Goal: Task Accomplishment & Management: Manage account settings

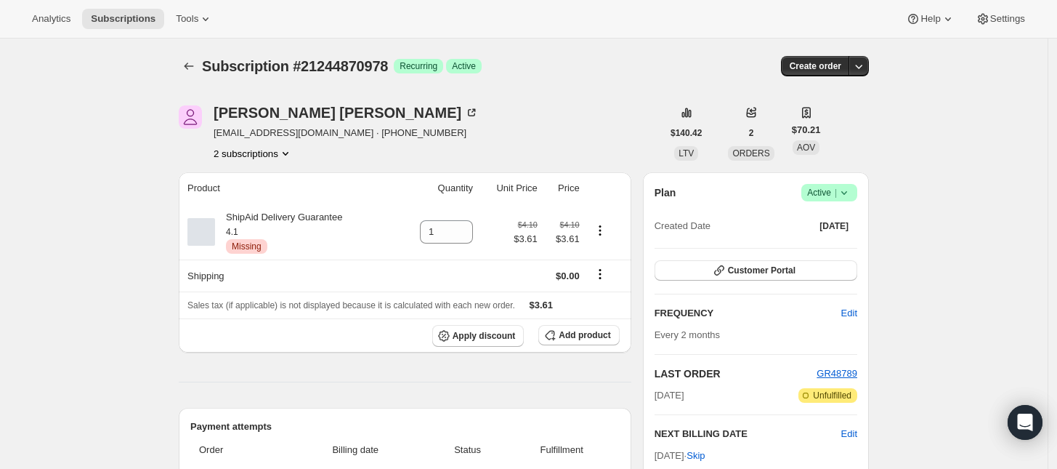
click at [288, 153] on icon "Product actions" at bounding box center [286, 154] width 6 height 4
click at [285, 200] on span "21244903746" at bounding box center [258, 205] width 101 height 15
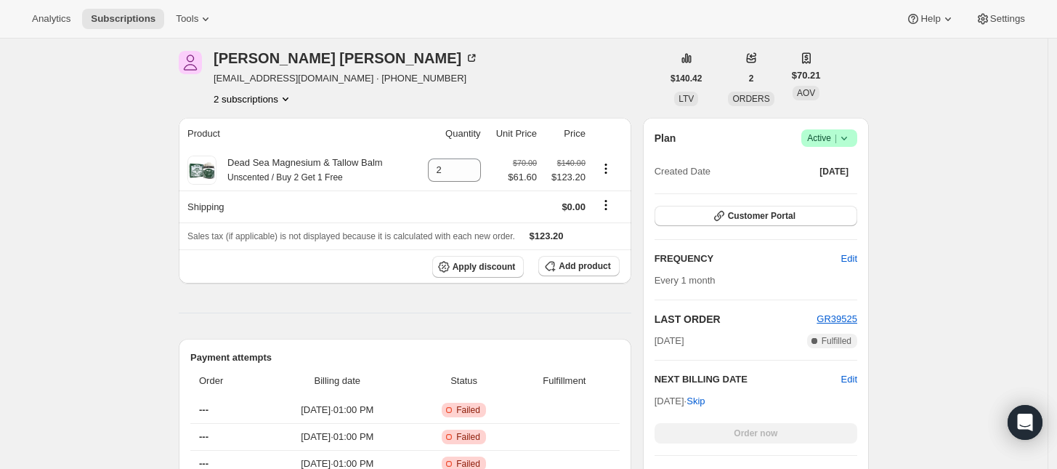
scroll to position [182, 0]
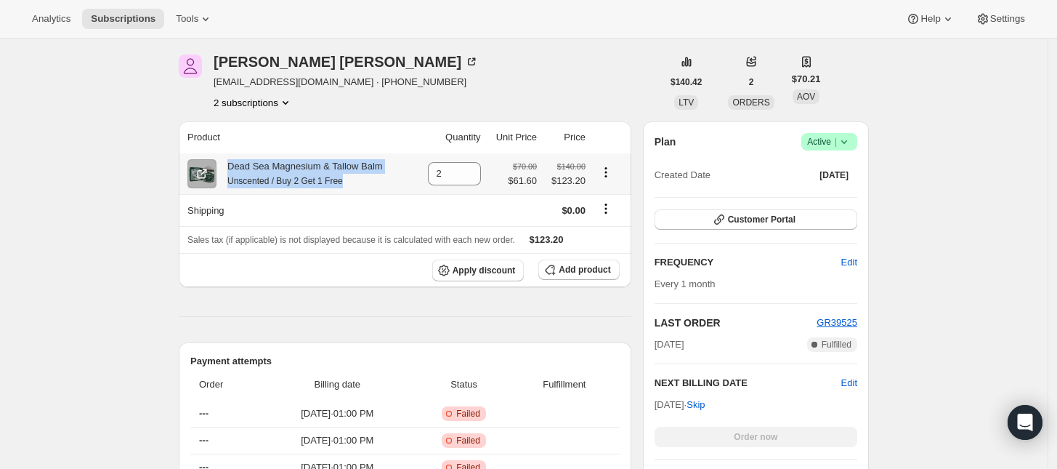
drag, startPoint x: 232, startPoint y: 162, endPoint x: 357, endPoint y: 190, distance: 128.1
click at [357, 190] on th "Dead Sea Magnesium & Tallow Balm Unscented / Buy 2 Get 1 Free" at bounding box center [297, 173] width 236 height 41
copy div "Dead Sea Magnesium & Tallow Balm Unscented / Buy 2 Get 1 Free"
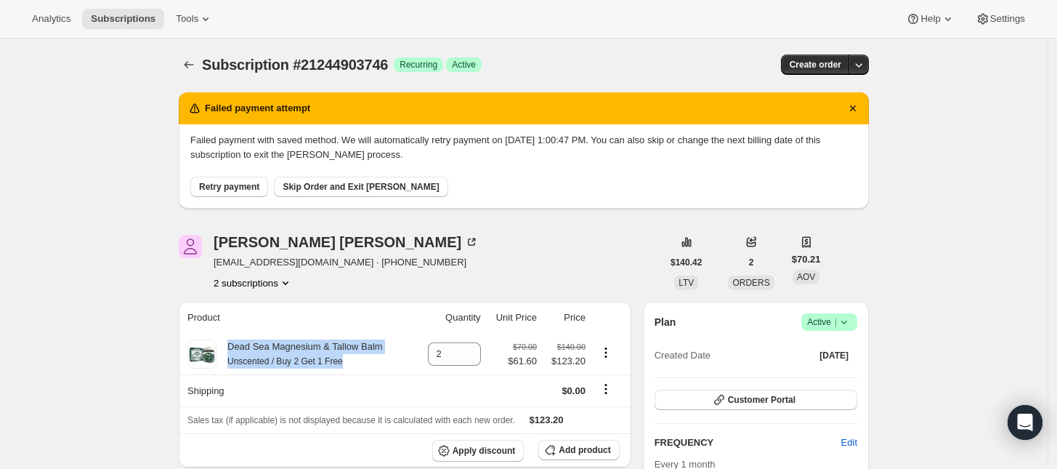
scroll to position [0, 0]
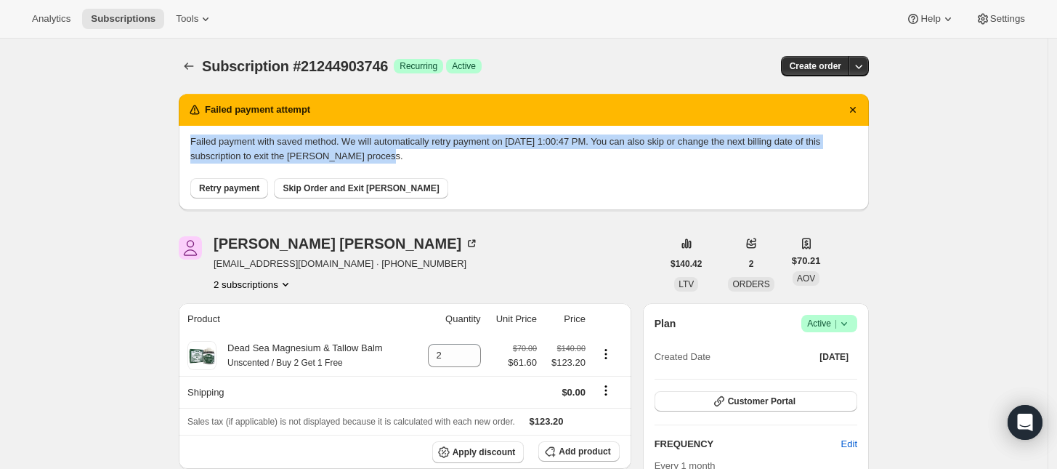
drag, startPoint x: 194, startPoint y: 141, endPoint x: 601, endPoint y: 155, distance: 407.0
click at [601, 155] on p "Failed payment with saved method. We will automatically retry payment on 9/25/2…" at bounding box center [523, 148] width 667 height 29
copy p "Failed payment with saved method. We will automatically retry payment on 9/25/2…"
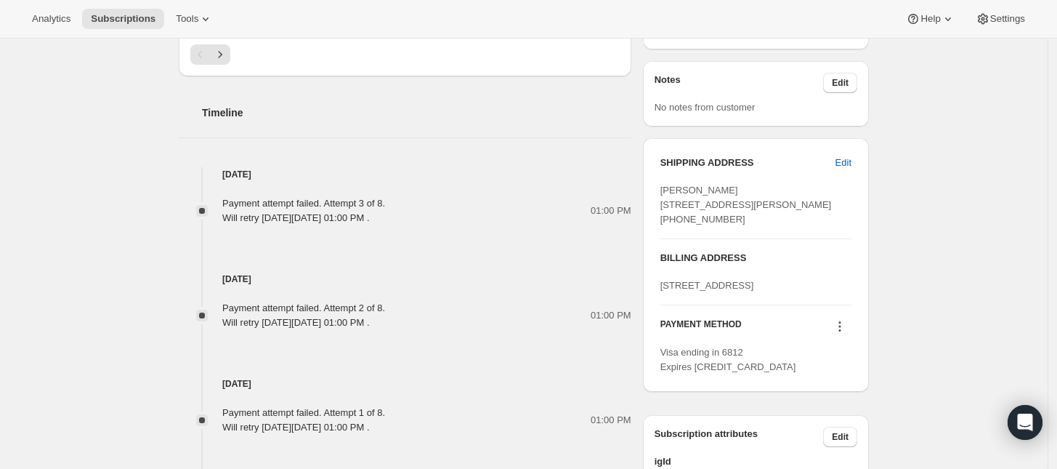
scroll to position [730, 0]
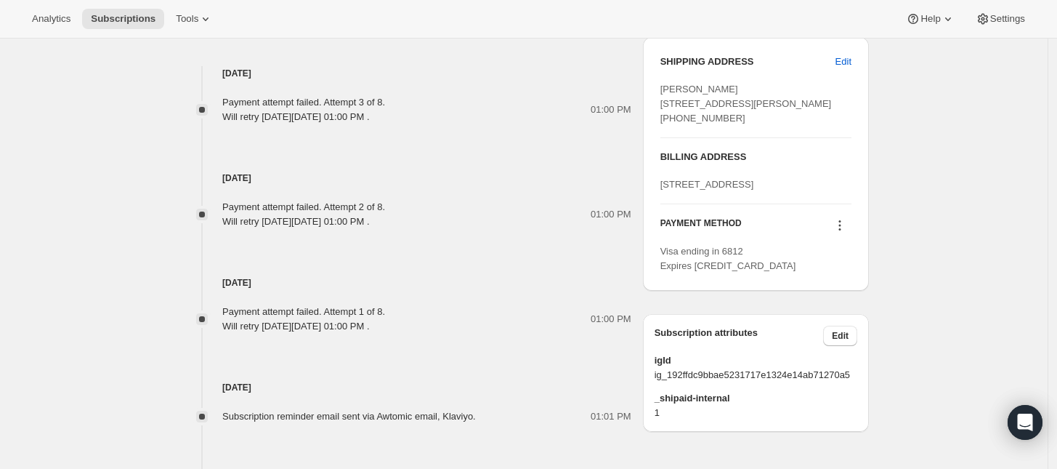
click at [841, 227] on icon at bounding box center [840, 225] width 2 height 2
click at [841, 311] on span "Send link to update card" at bounding box center [844, 311] width 102 height 11
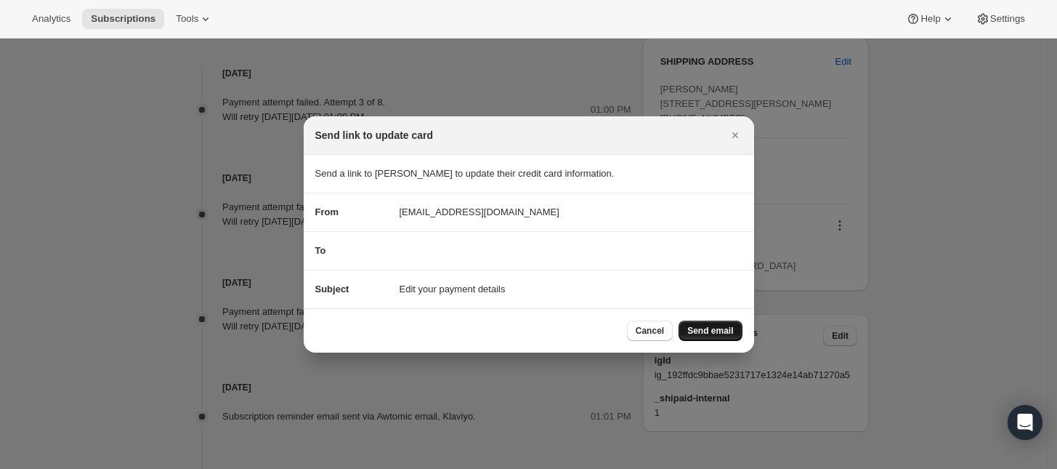
click at [705, 327] on span "Send email" at bounding box center [710, 331] width 46 height 12
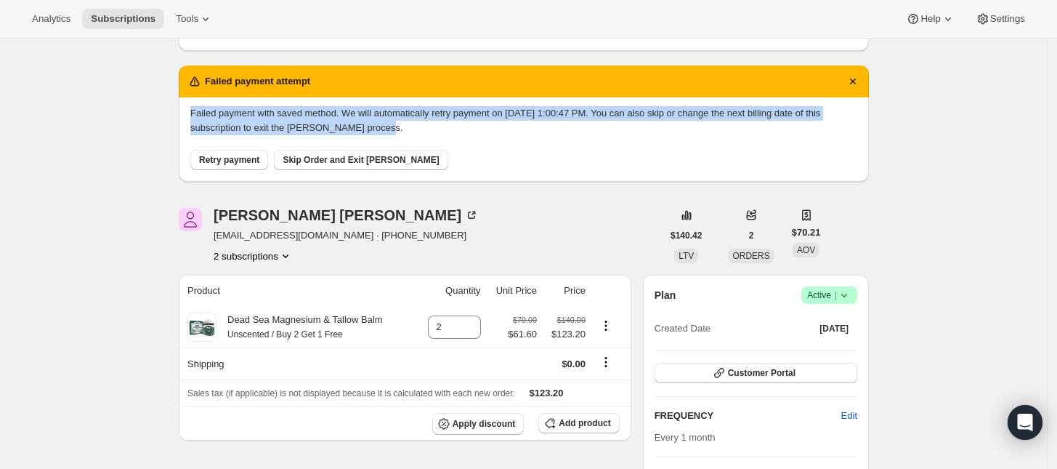
scroll to position [94, 0]
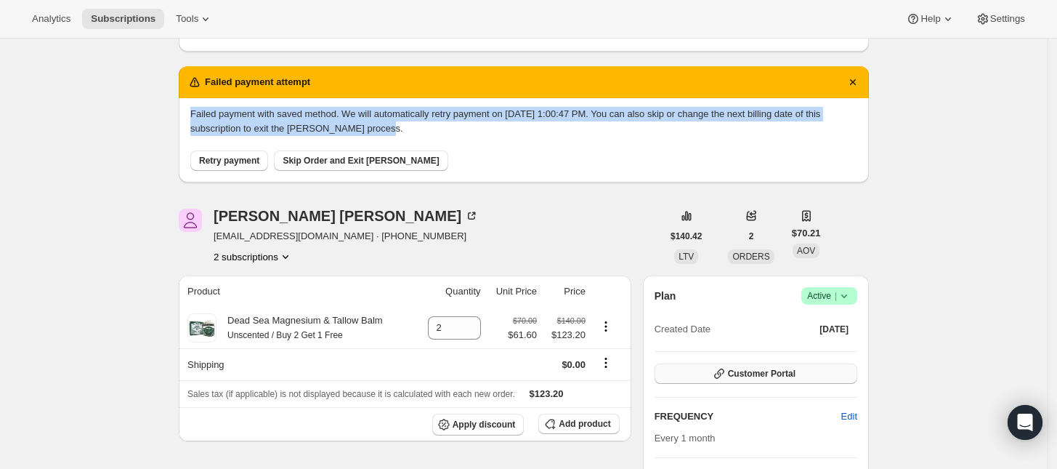
click at [774, 374] on span "Customer Portal" at bounding box center [762, 374] width 68 height 12
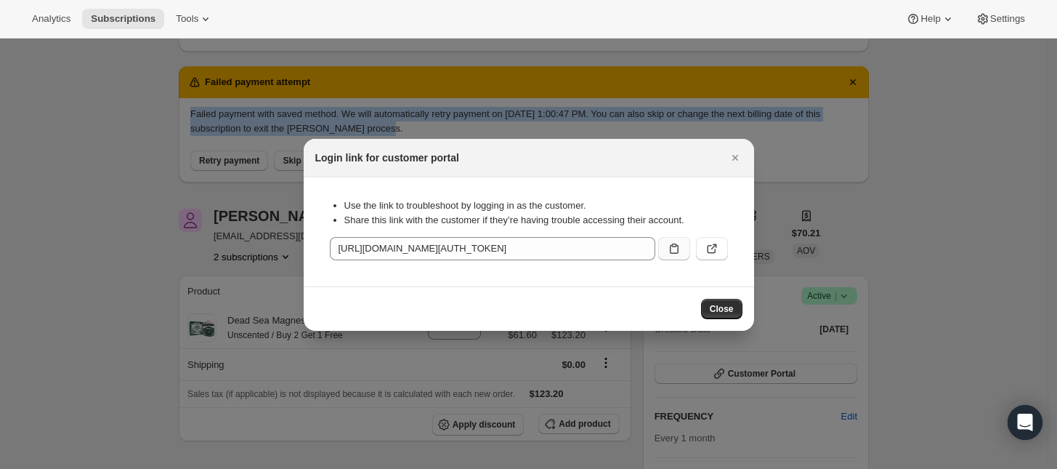
click at [672, 247] on icon ":reb:" at bounding box center [674, 248] width 15 height 15
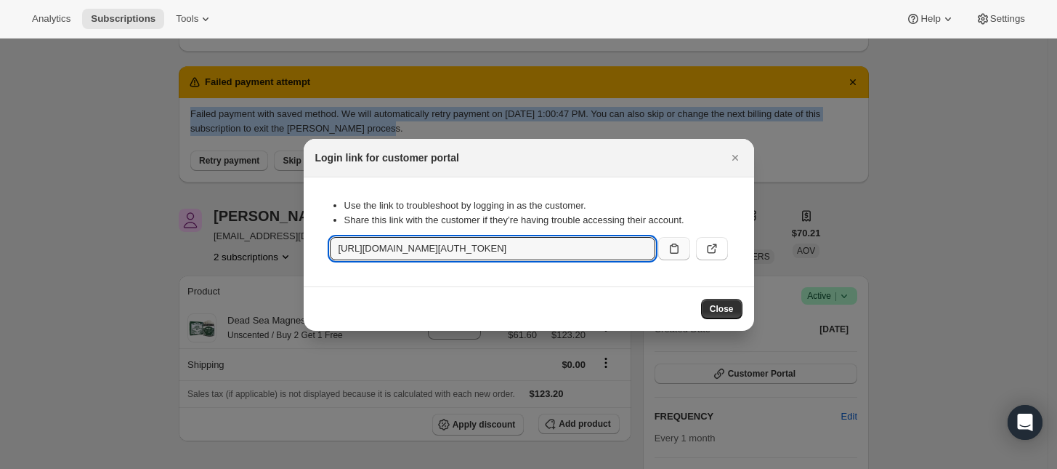
copy p "Failed payment with saved method. We will automatically retry payment on 9/25/2…"
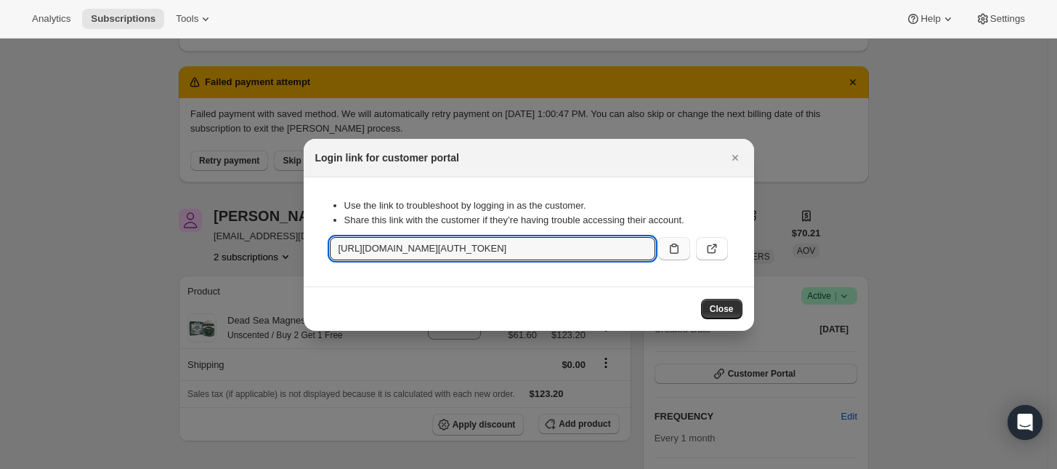
click at [680, 247] on icon ":reb:" at bounding box center [674, 248] width 15 height 15
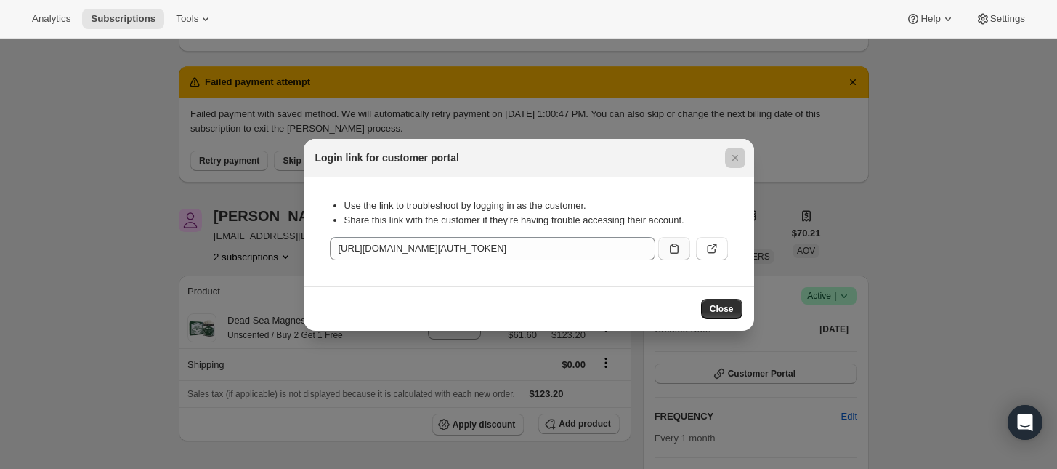
click at [891, 227] on div at bounding box center [528, 234] width 1057 height 469
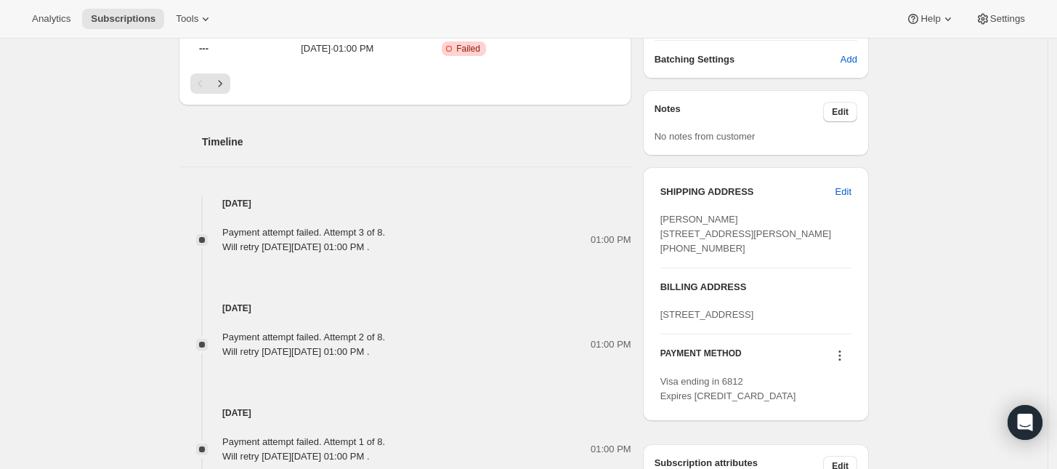
scroll to position [821, 0]
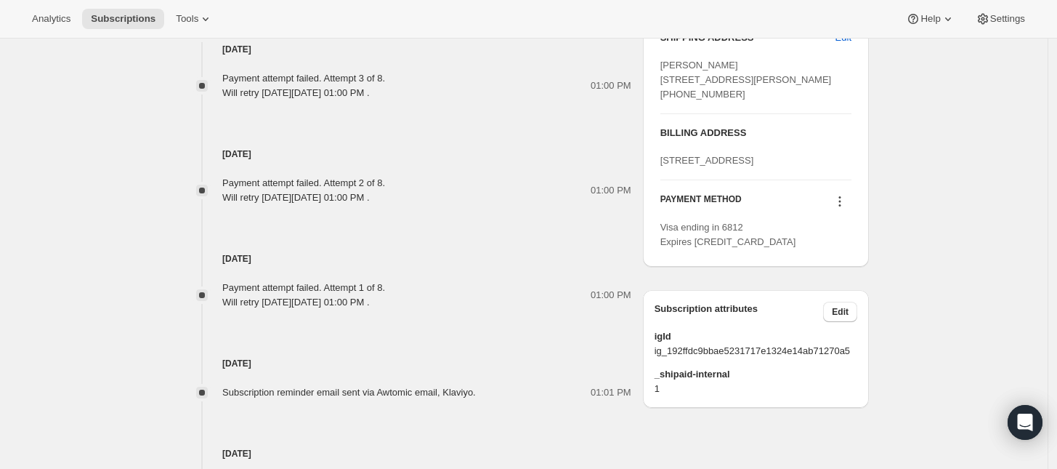
click at [846, 208] on icon at bounding box center [839, 201] width 15 height 15
click at [844, 288] on span "Send link to update card" at bounding box center [844, 287] width 102 height 11
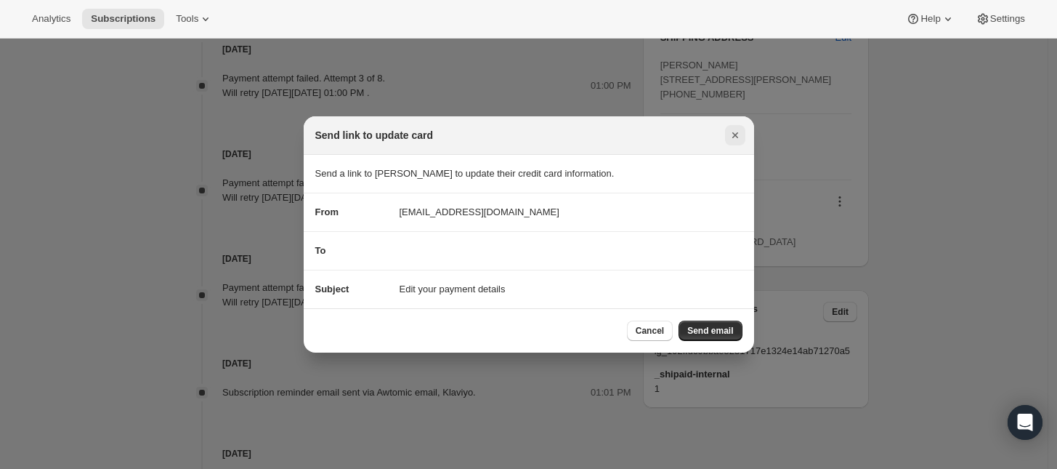
click at [738, 133] on icon "Close" at bounding box center [735, 135] width 15 height 15
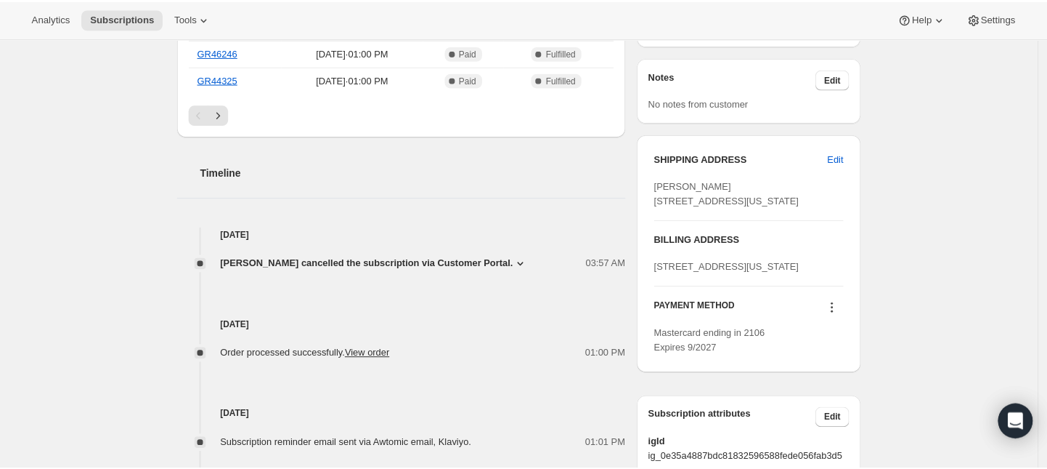
scroll to position [545, 0]
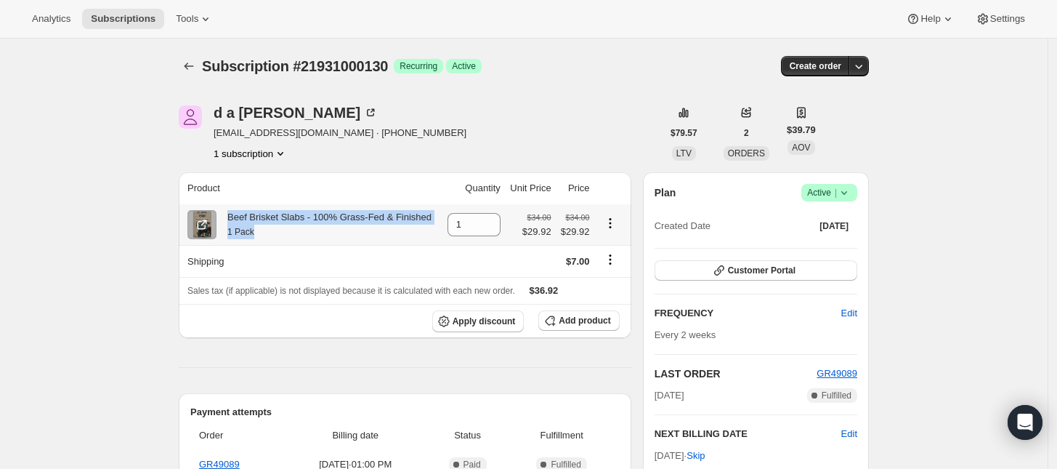
drag, startPoint x: 266, startPoint y: 231, endPoint x: 231, endPoint y: 208, distance: 41.9
click at [231, 208] on th "Beef Brisket Slabs - 100% Grass-Fed & Finished 1 Pack" at bounding box center [310, 224] width 263 height 41
copy div "Beef Brisket Slabs - 100% Grass-Fed & Finished 1 Pack"
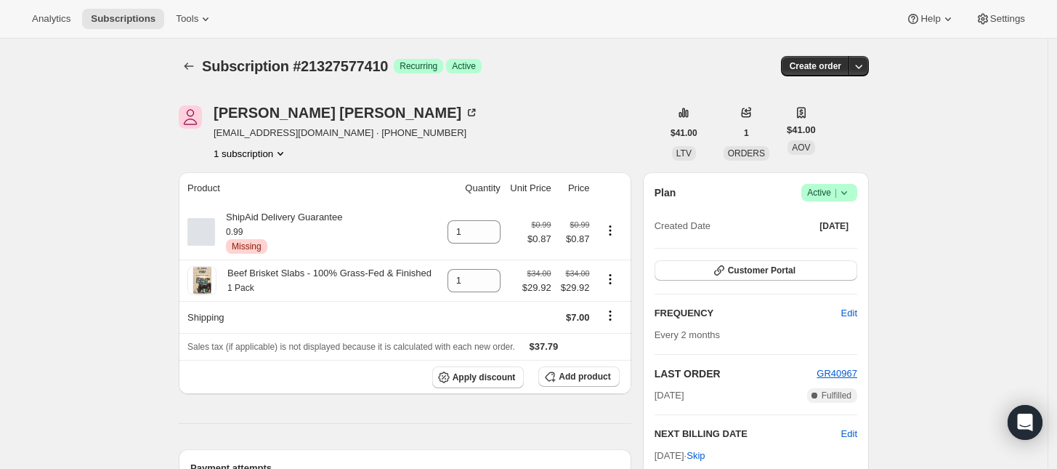
click at [266, 153] on button "1 subscription" at bounding box center [251, 153] width 74 height 15
click at [594, 118] on div "Elliott Kim elliottkim1969@gmail.com · +18473122205 1 subscription" at bounding box center [420, 132] width 483 height 55
drag, startPoint x: 232, startPoint y: 273, endPoint x: 311, endPoint y: 277, distance: 78.6
click at [311, 277] on div "Beef Brisket Slabs - 100% Grass-Fed & Finished 1 Pack" at bounding box center [323, 280] width 215 height 29
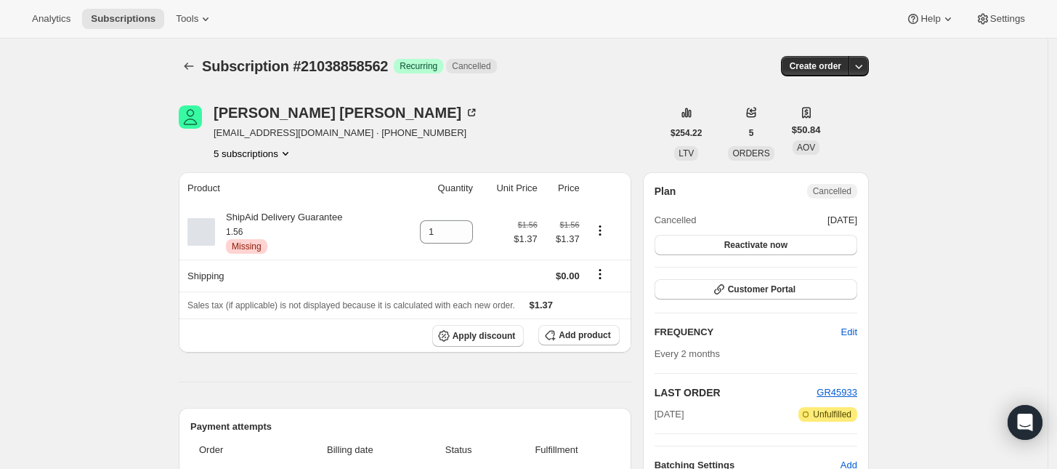
click at [270, 158] on button "5 subscriptions" at bounding box center [253, 153] width 79 height 15
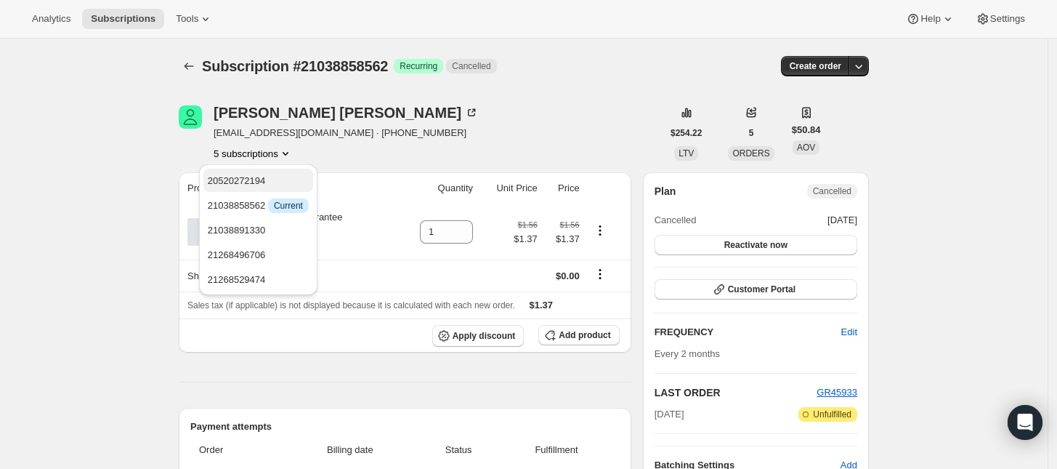
click at [259, 182] on span "20520272194" at bounding box center [237, 180] width 58 height 11
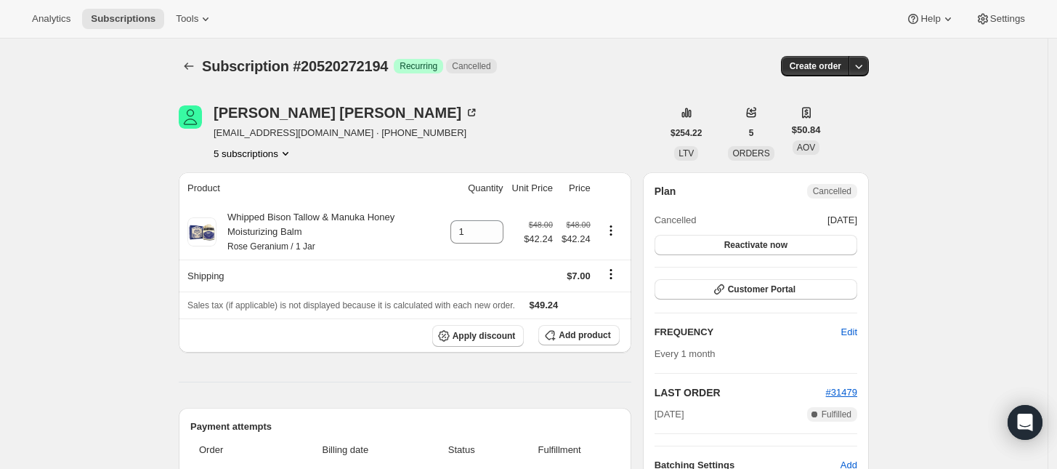
click at [270, 153] on button "5 subscriptions" at bounding box center [253, 153] width 79 height 15
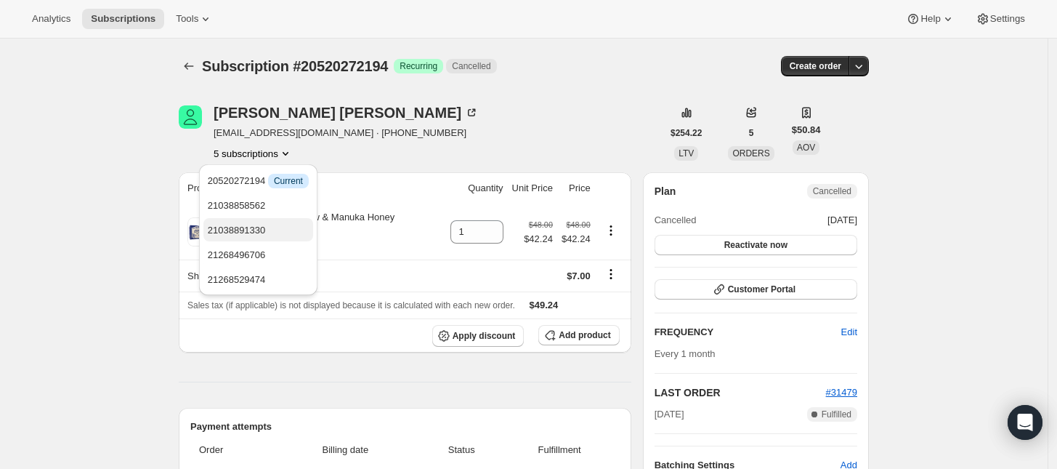
click at [277, 224] on span "21038891330" at bounding box center [258, 230] width 101 height 15
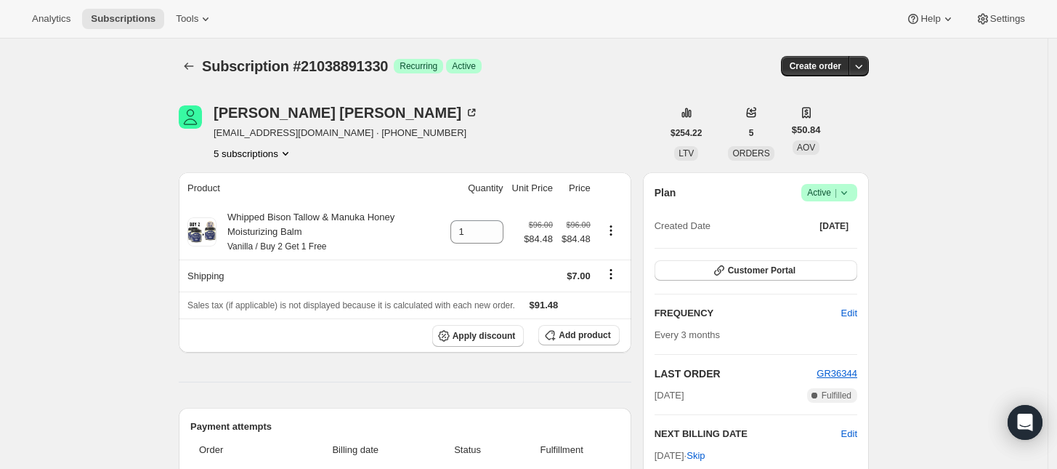
click at [830, 188] on span "Active |" at bounding box center [829, 192] width 44 height 15
click at [824, 247] on span "Cancel subscription" at bounding box center [834, 245] width 82 height 11
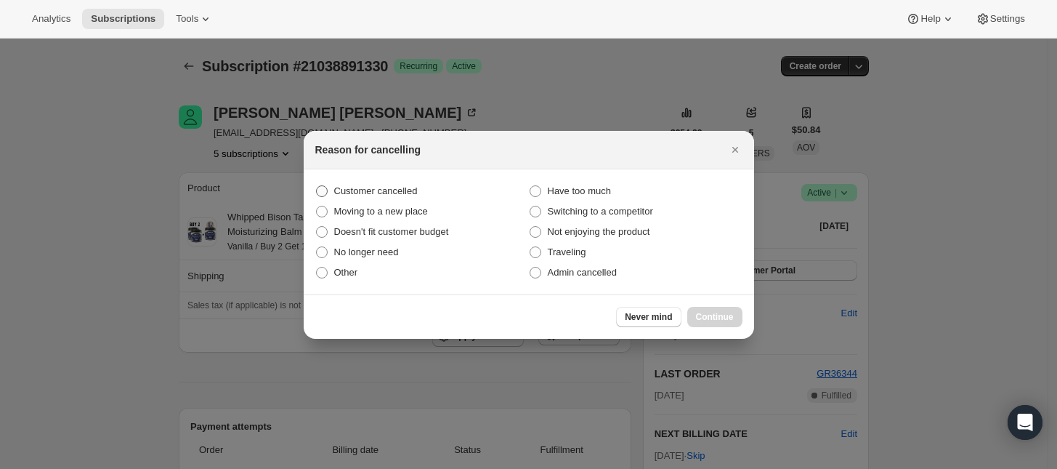
click at [360, 190] on span "Customer cancelled" at bounding box center [376, 190] width 84 height 11
click at [317, 186] on input "Customer cancelled" at bounding box center [316, 185] width 1 height 1
radio input "true"
click at [708, 312] on span "Continue" at bounding box center [715, 317] width 38 height 12
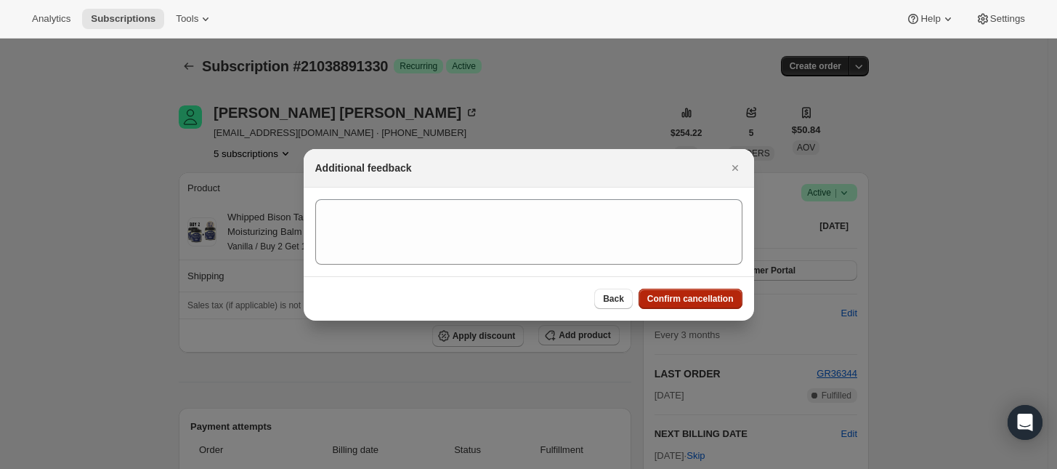
click at [728, 293] on span "Confirm cancellation" at bounding box center [690, 299] width 86 height 12
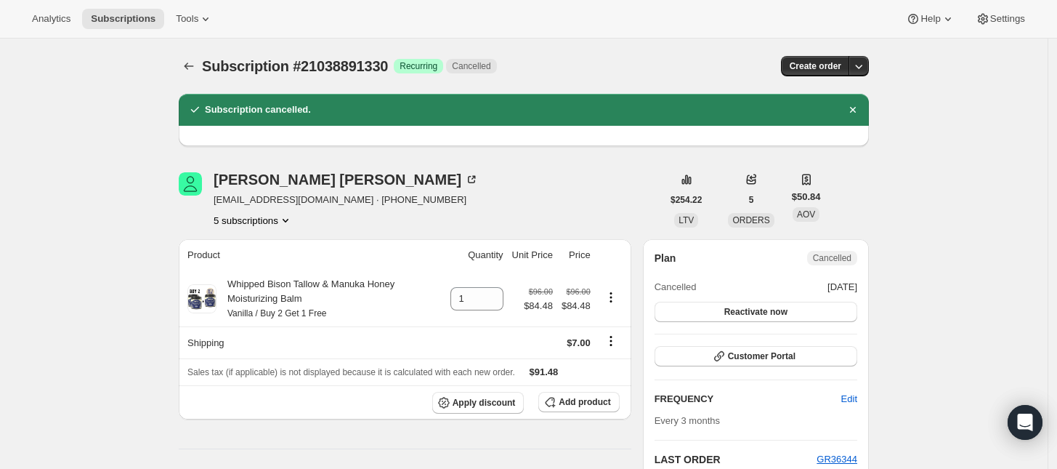
click at [269, 220] on button "5 subscriptions" at bounding box center [253, 220] width 79 height 15
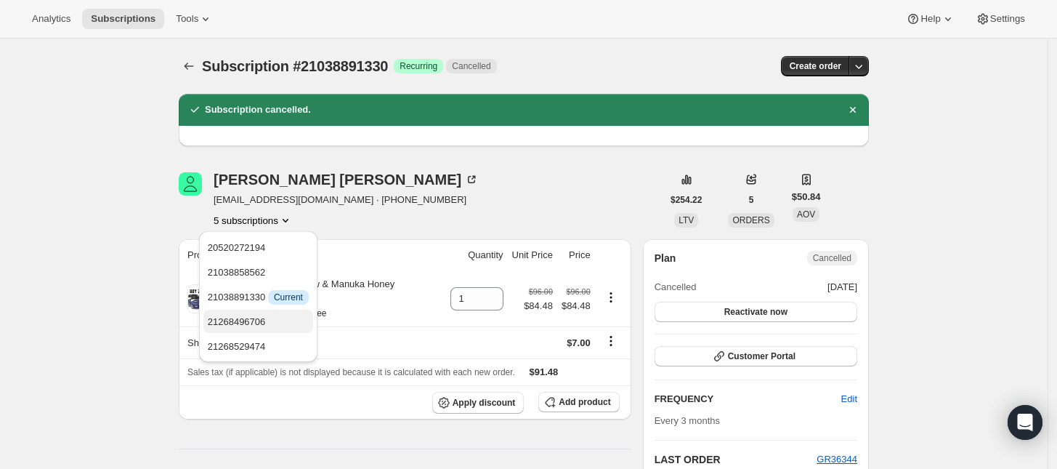
click at [265, 319] on span "21268496706" at bounding box center [258, 322] width 101 height 15
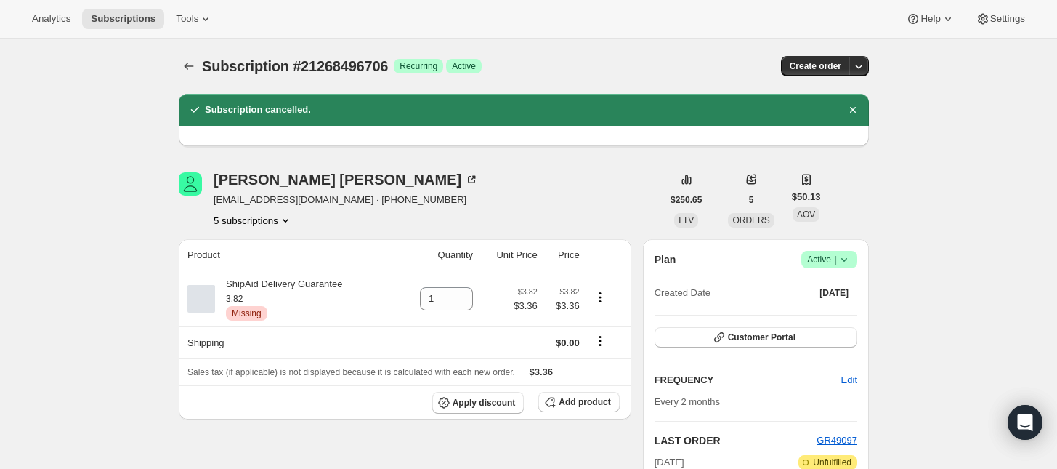
click at [830, 251] on span "Success Active |" at bounding box center [829, 259] width 56 height 17
click at [819, 311] on span "Cancel subscription" at bounding box center [834, 312] width 82 height 11
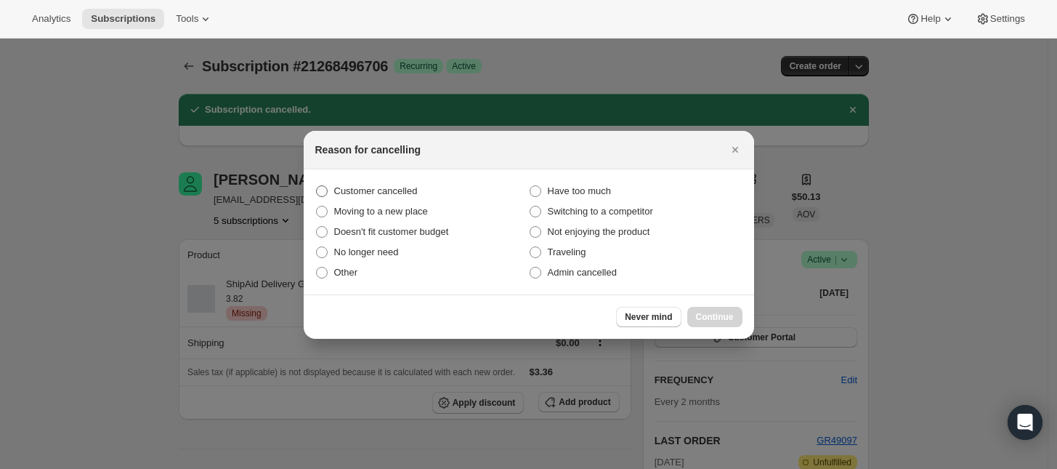
click at [405, 190] on span "Customer cancelled" at bounding box center [376, 190] width 84 height 11
click at [317, 186] on input "Customer cancelled" at bounding box center [316, 185] width 1 height 1
radio input "true"
click at [702, 318] on span "Continue" at bounding box center [715, 317] width 38 height 12
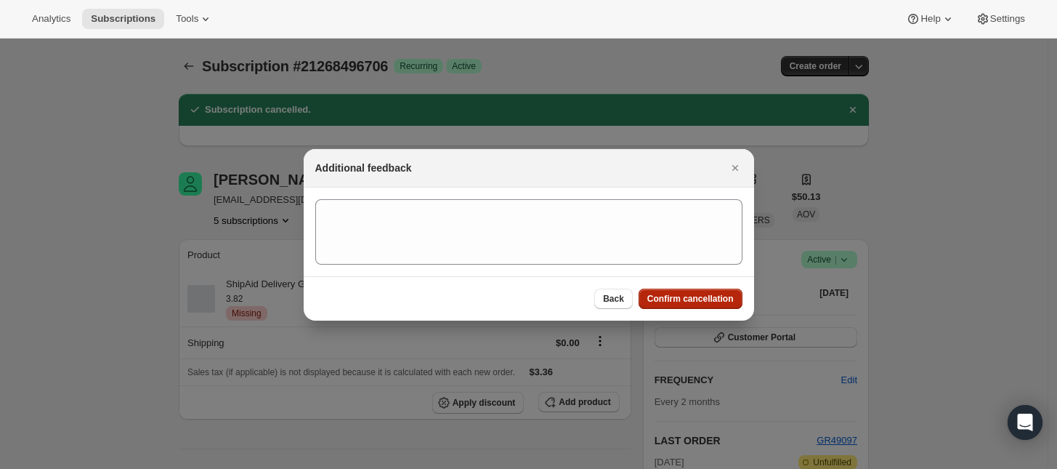
click at [709, 301] on span "Confirm cancellation" at bounding box center [690, 299] width 86 height 12
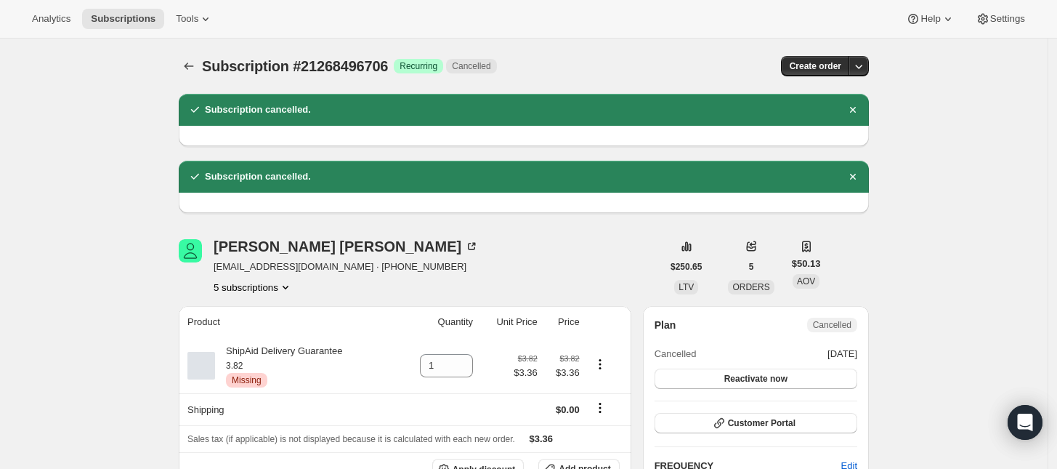
click at [284, 291] on icon "Product actions" at bounding box center [285, 287] width 15 height 15
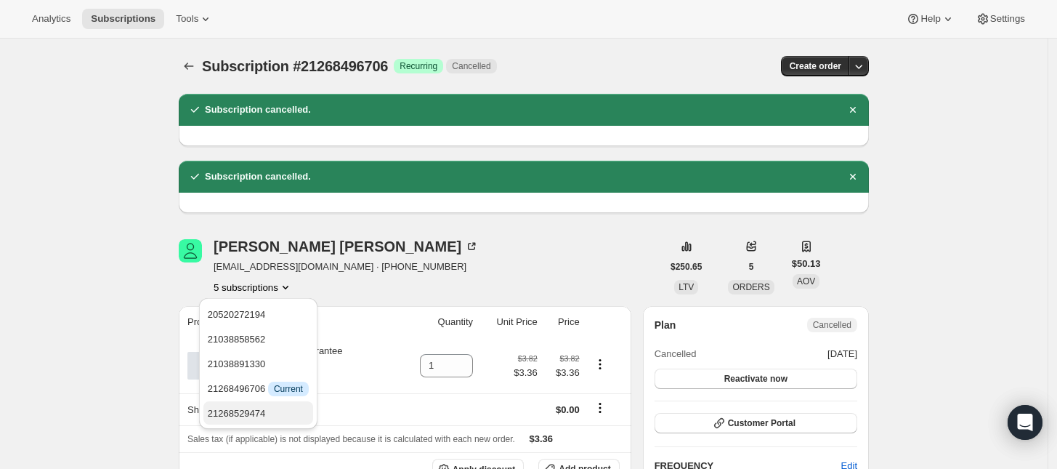
click at [277, 406] on span "21268529474" at bounding box center [258, 413] width 101 height 15
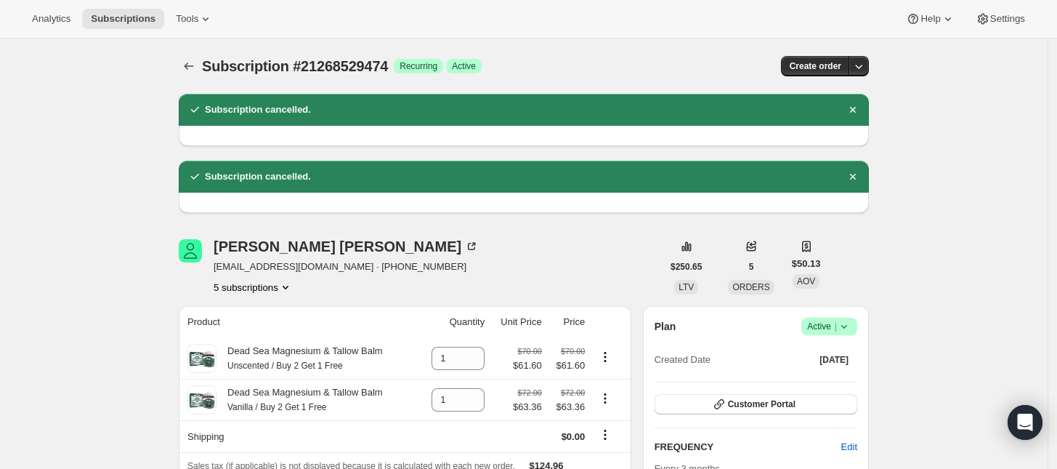
click at [825, 326] on span "Active |" at bounding box center [829, 326] width 44 height 15
click at [822, 373] on span "Cancel subscription" at bounding box center [834, 380] width 82 height 15
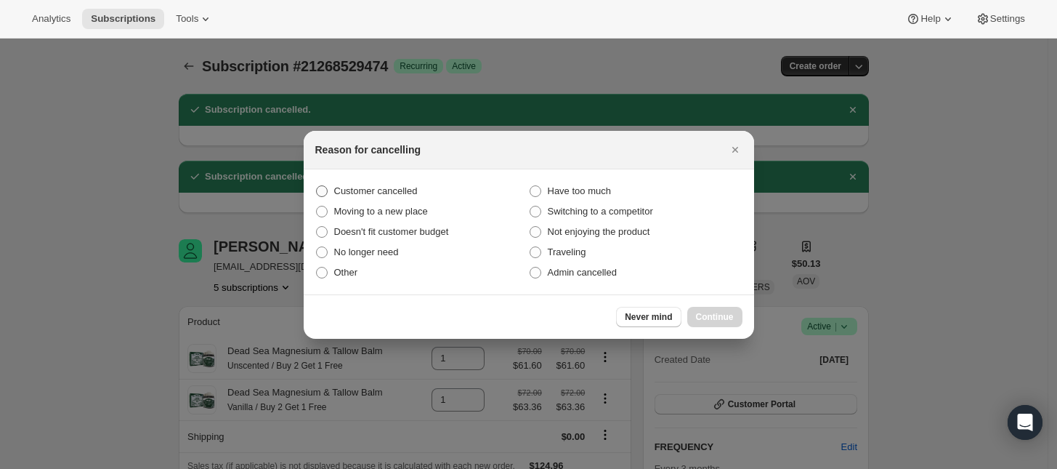
click at [383, 195] on span "Customer cancelled" at bounding box center [376, 190] width 84 height 11
click at [317, 186] on input "Customer cancelled" at bounding box center [316, 185] width 1 height 1
radio input "true"
click at [705, 307] on button "Continue" at bounding box center [714, 317] width 55 height 20
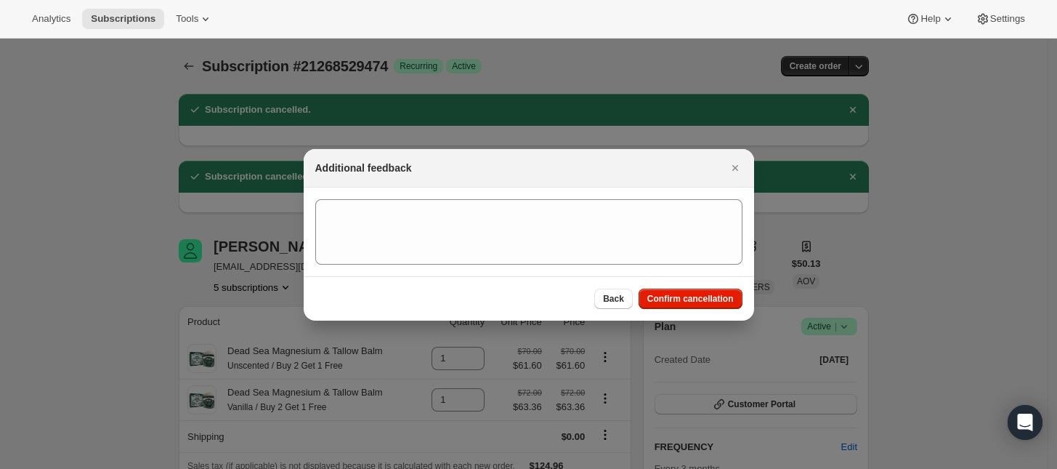
click at [710, 283] on div "Back Confirm cancellation" at bounding box center [529, 298] width 450 height 44
click at [702, 293] on span "Confirm cancellation" at bounding box center [690, 299] width 86 height 12
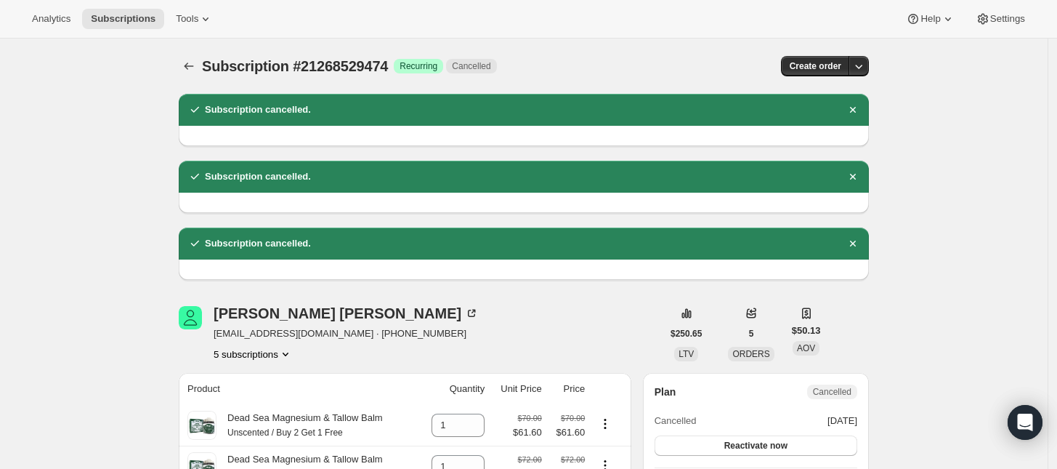
click at [269, 355] on button "5 subscriptions" at bounding box center [253, 353] width 79 height 15
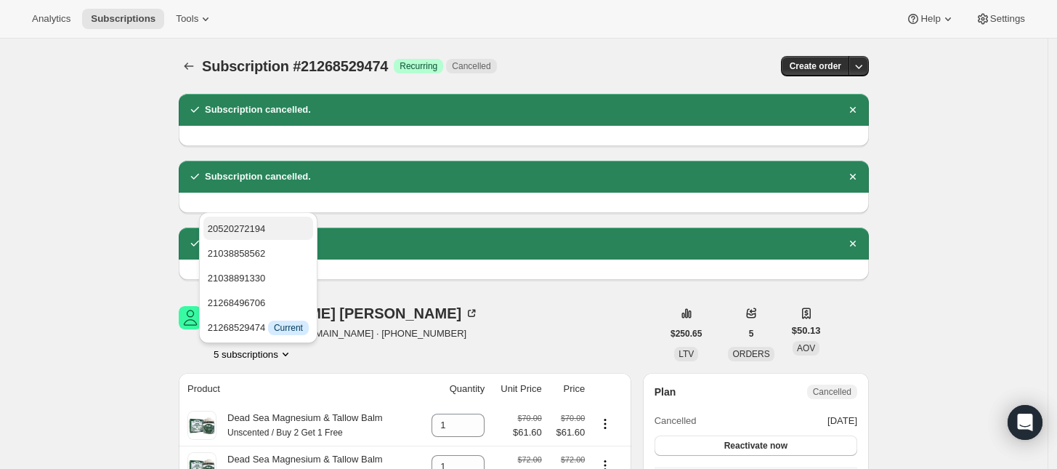
click at [285, 232] on span "20520272194" at bounding box center [258, 229] width 101 height 15
